Goal: Check status: Check status

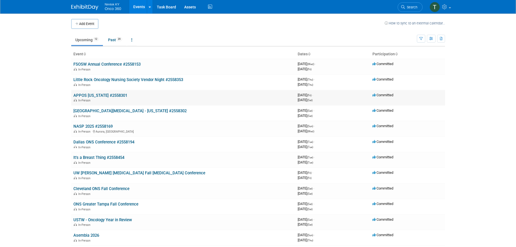
click at [105, 95] on link "APPOS [US_STATE] #2558301" at bounding box center [100, 95] width 54 height 5
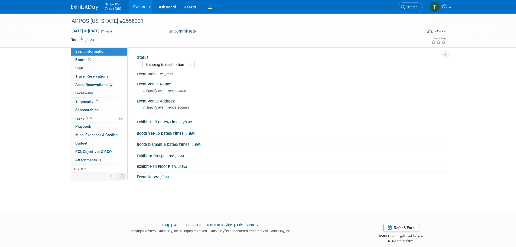
select select "Shipping to destination"
click at [83, 102] on span "Shipments 2" at bounding box center [87, 101] width 24 height 4
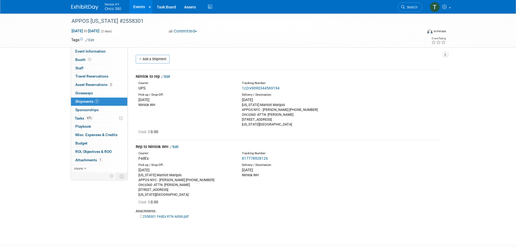
click at [269, 87] on link "1z2rx9090344569194" at bounding box center [261, 88] width 38 height 4
drag, startPoint x: 241, startPoint y: 106, endPoint x: 303, endPoint y: 121, distance: 64.5
click at [303, 121] on div "Delivery / Destination: Wed. Sep 10, 2025 New York Marriott Marquis APPOS NYC -…" at bounding box center [290, 110] width 104 height 34
click at [303, 121] on div "New York Marriott Marquis APPOS NYC - Cheryl Morril 503-752-9171 Onco360 -ATTN:…" at bounding box center [289, 114] width 95 height 24
drag, startPoint x: 277, startPoint y: 126, endPoint x: 238, endPoint y: 107, distance: 42.8
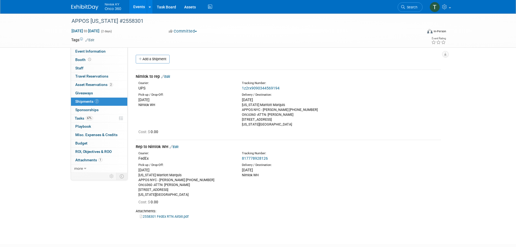
click at [238, 107] on div "Delivery / Destination: Wed. Sep 10, 2025 New York Marriott Marquis APPOS NYC -…" at bounding box center [290, 110] width 104 height 34
copy div "New York Marriott Marquis APPOS NYC - Cheryl Morril 503-752-9171 Onco360 -ATTN:…"
